Goal: Check status: Check status

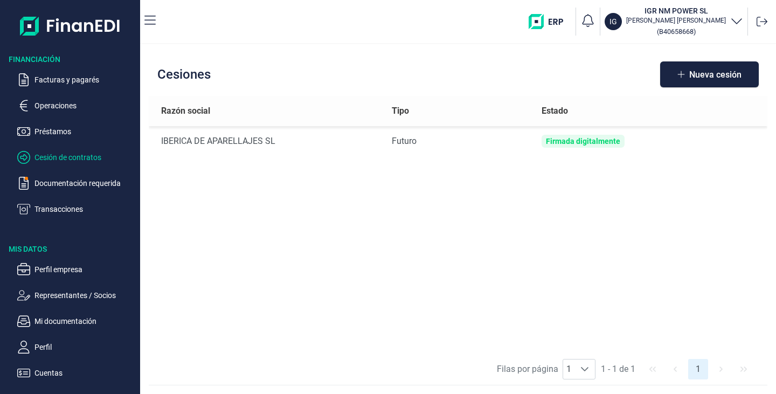
click at [51, 103] on p "Operaciones" at bounding box center [84, 105] width 101 height 13
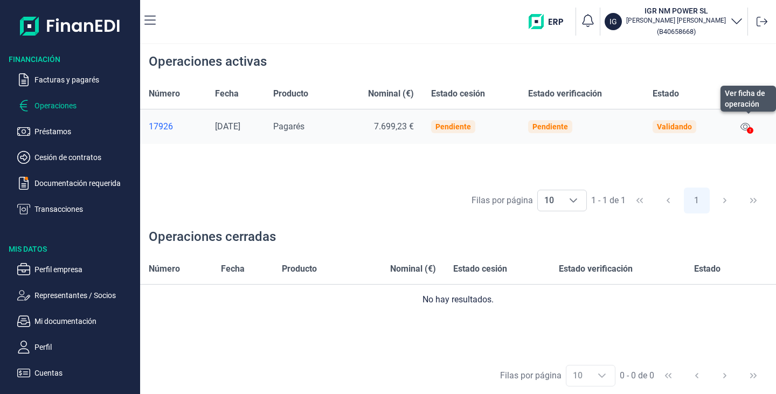
click at [750, 123] on icon at bounding box center [745, 126] width 10 height 9
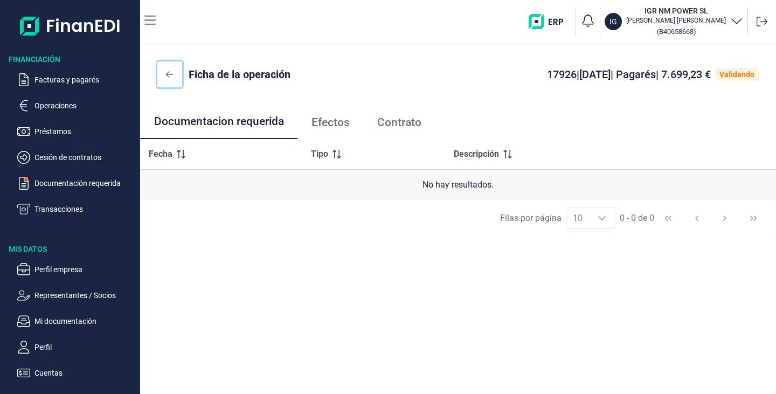
click at [167, 74] on icon at bounding box center [170, 74] width 8 height 6
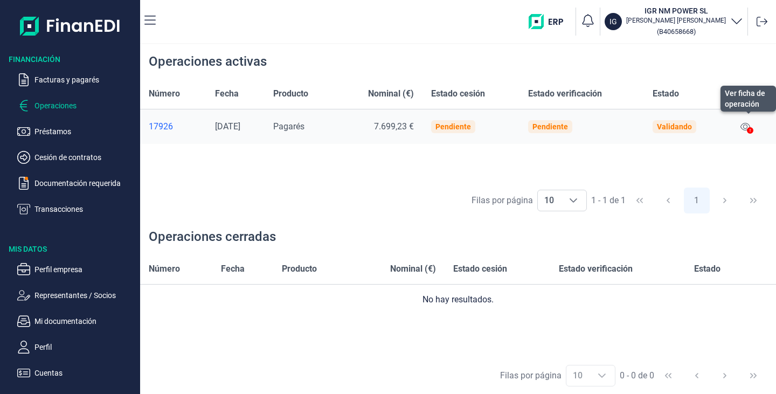
click at [746, 127] on icon at bounding box center [745, 126] width 10 height 9
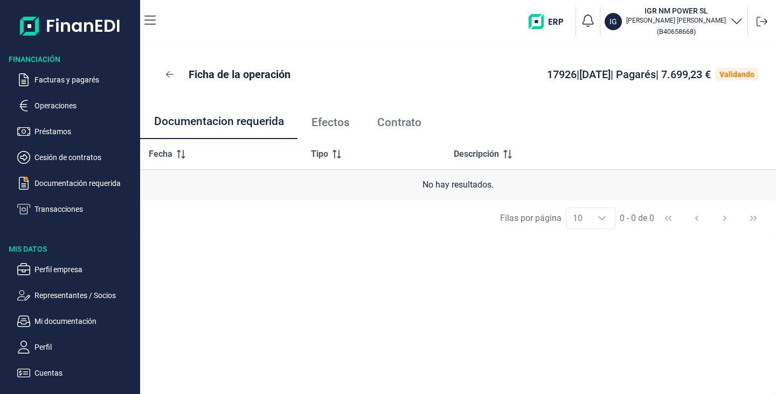
click at [335, 122] on span "Efectos" at bounding box center [330, 122] width 38 height 11
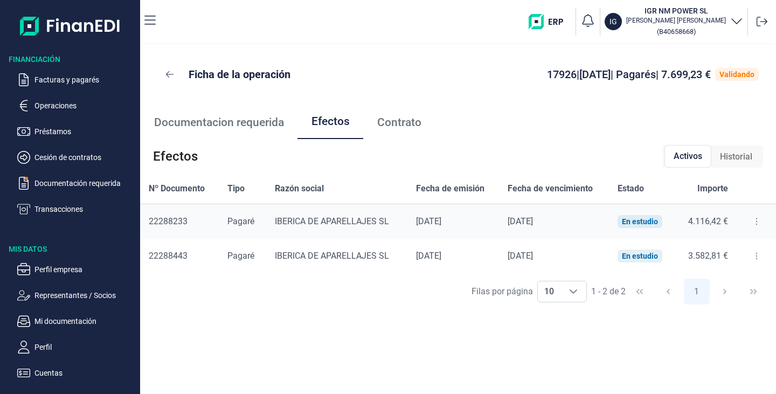
click at [396, 122] on span "Contrato" at bounding box center [399, 122] width 44 height 11
